Goal: Use online tool/utility

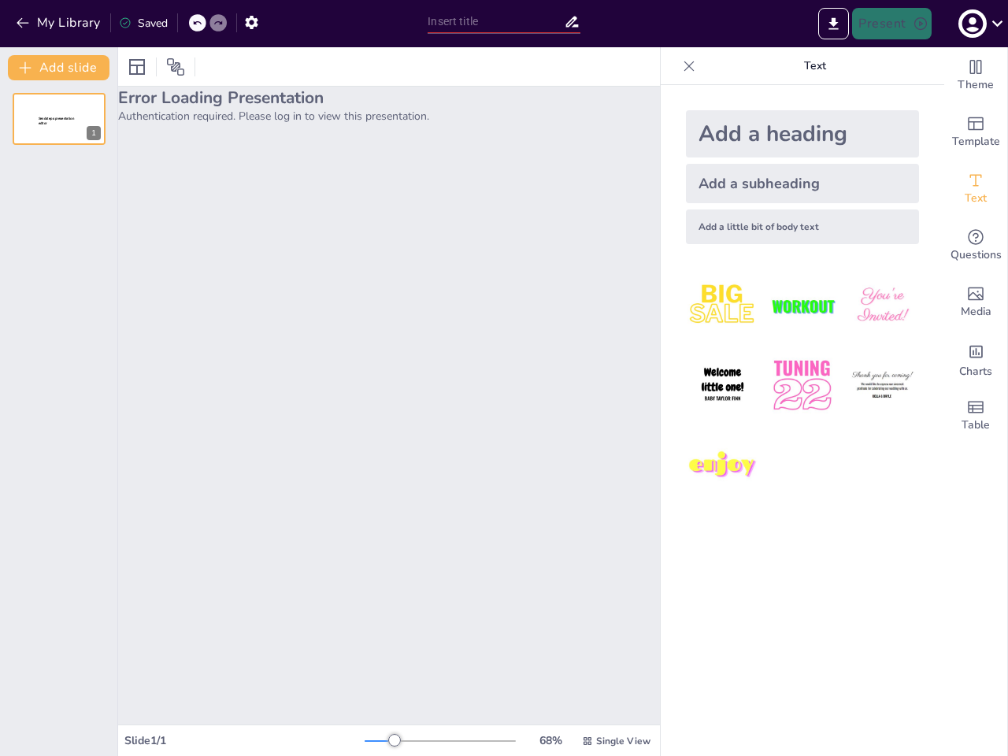
click at [504, 378] on div "Error Loading Presentation Authentication required. Please log in to view this …" at bounding box center [389, 406] width 542 height 638
click at [59, 23] on button "My Library" at bounding box center [59, 22] width 95 height 25
click at [198, 23] on icon at bounding box center [196, 22] width 9 height 9
click at [218, 23] on icon at bounding box center [217, 22] width 9 height 9
click at [251, 22] on icon "button" at bounding box center [251, 22] width 17 height 17
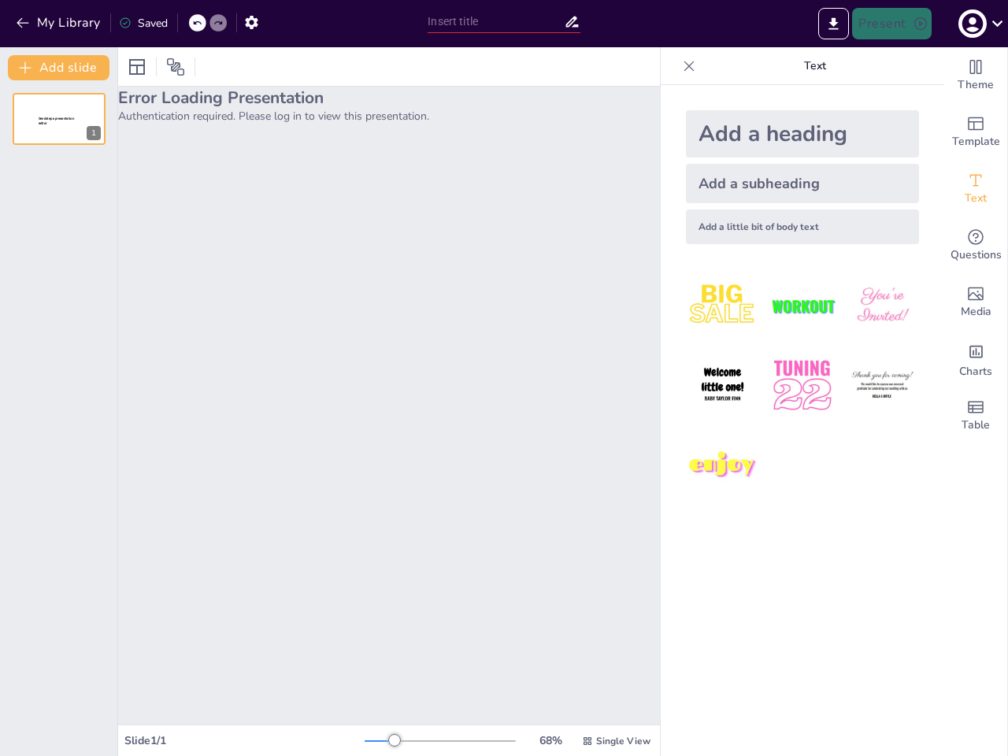
click at [503, 21] on input "text" at bounding box center [496, 21] width 136 height 23
click at [834, 24] on icon "Export to PowerPoint" at bounding box center [834, 23] width 9 height 12
click at [979, 24] on icon "button" at bounding box center [972, 23] width 21 height 21
